Goal: Information Seeking & Learning: Learn about a topic

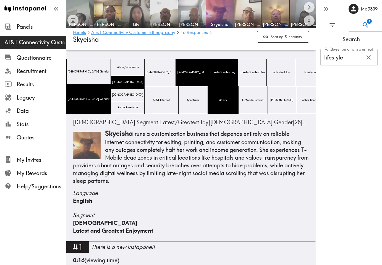
scroll to position [1079, 0]
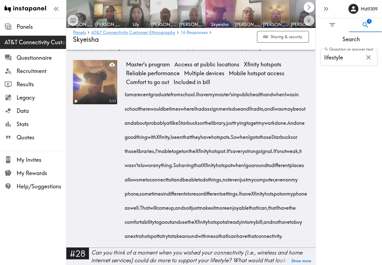
click at [307, 7] on icon "Scroll right" at bounding box center [309, 7] width 6 height 6
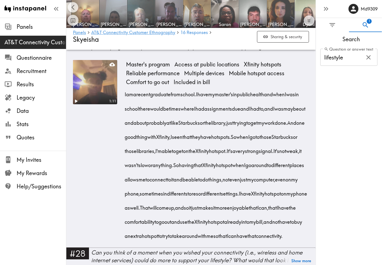
scroll to position [0, 196]
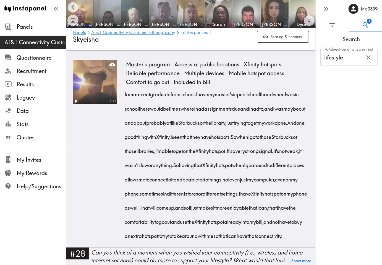
click at [168, 11] on img at bounding box center [163, 13] width 29 height 29
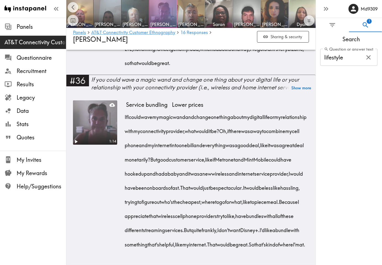
scroll to position [2921, 0]
click at [76, 7] on icon "Scroll left" at bounding box center [73, 7] width 6 height 6
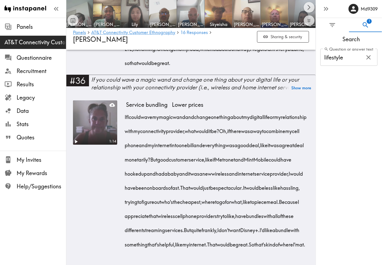
scroll to position [0, 0]
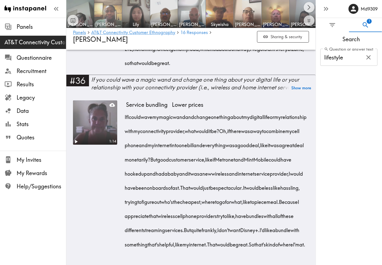
click at [106, 7] on img at bounding box center [108, 13] width 29 height 29
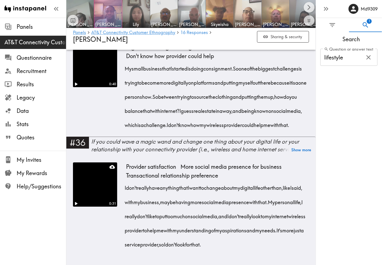
scroll to position [1696, 0]
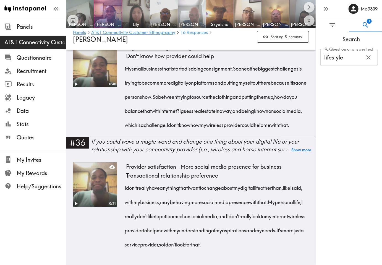
click at [200, 18] on img at bounding box center [192, 13] width 29 height 29
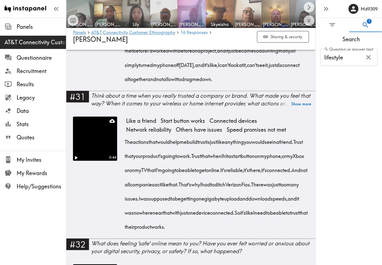
scroll to position [1577, 0]
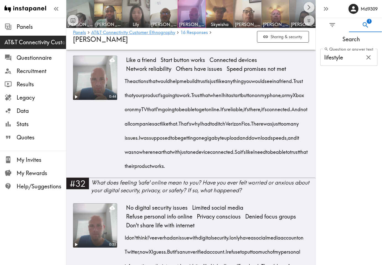
drag, startPoint x: 335, startPoint y: 206, endPoint x: 297, endPoint y: 181, distance: 45.7
click at [335, 206] on div "Search Question or answer text lifestyle Question or answer text" at bounding box center [349, 148] width 66 height 233
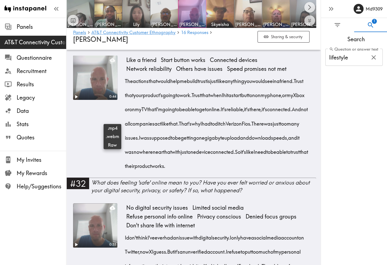
click at [112, 63] on icon at bounding box center [113, 60] width 6 height 6
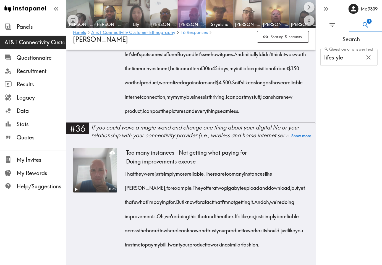
scroll to position [2197, 0]
click at [341, 208] on div "Search Question or answer text lifestyle Question or answer text" at bounding box center [349, 148] width 66 height 233
